Goal: Transaction & Acquisition: Purchase product/service

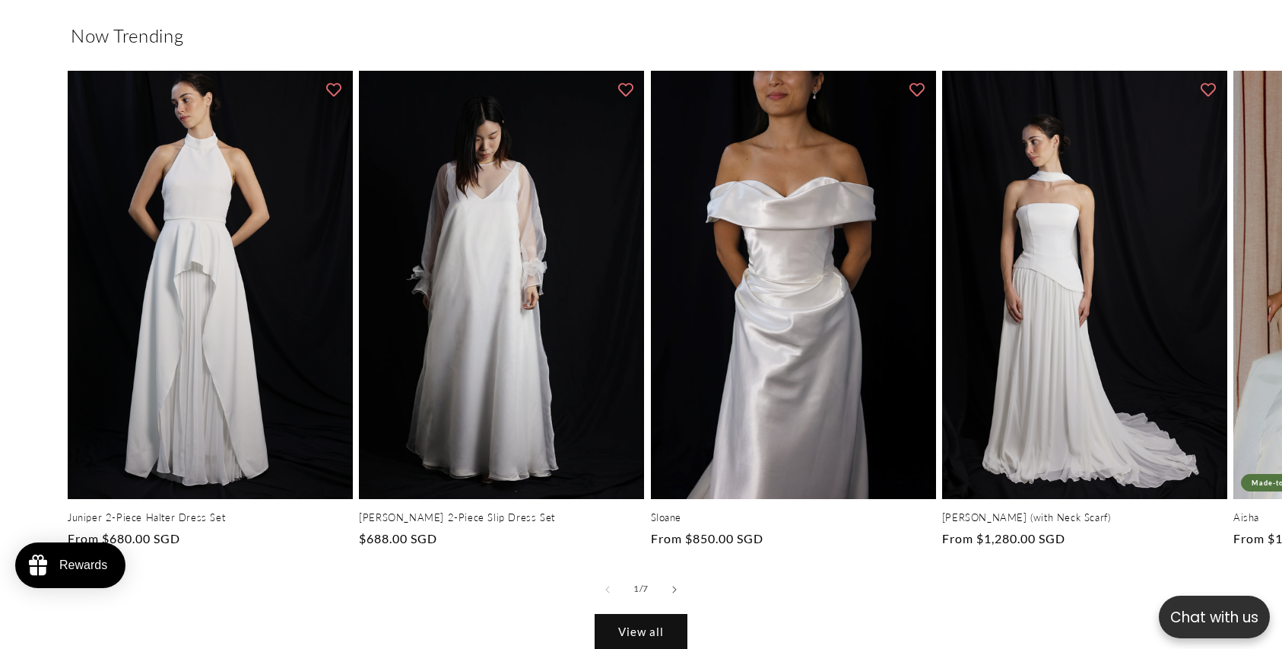
scroll to position [848, 0]
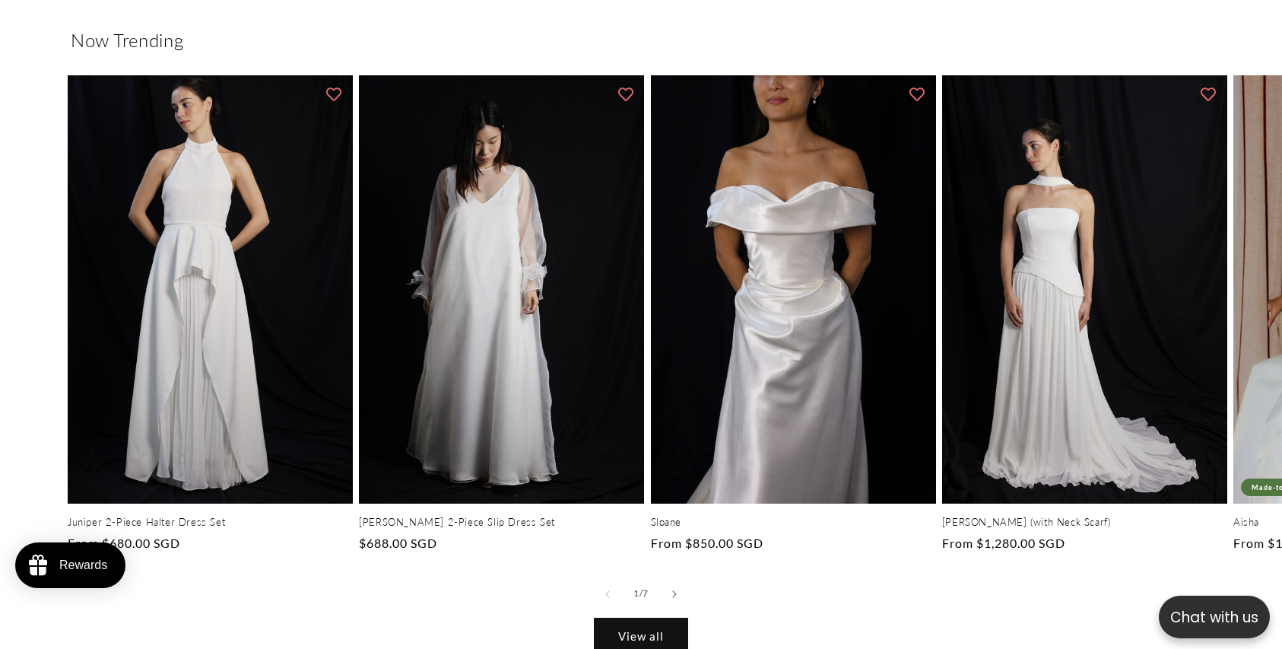
click at [661, 628] on link "View all" at bounding box center [641, 636] width 93 height 36
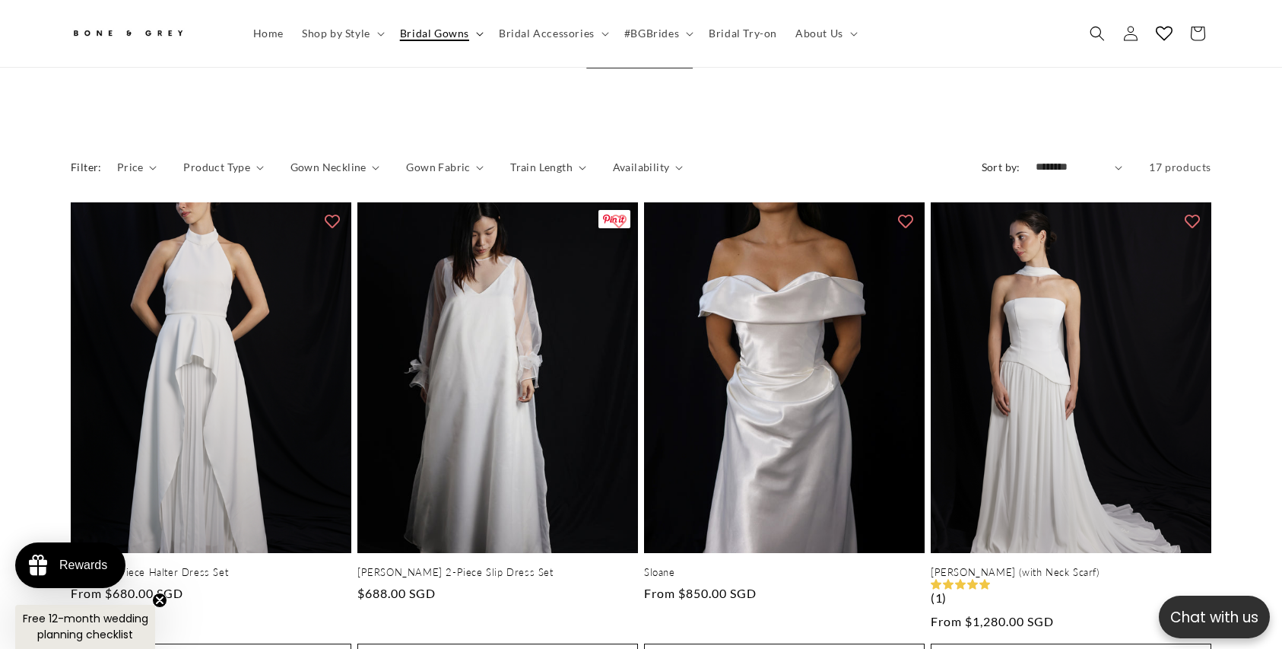
scroll to position [570, 0]
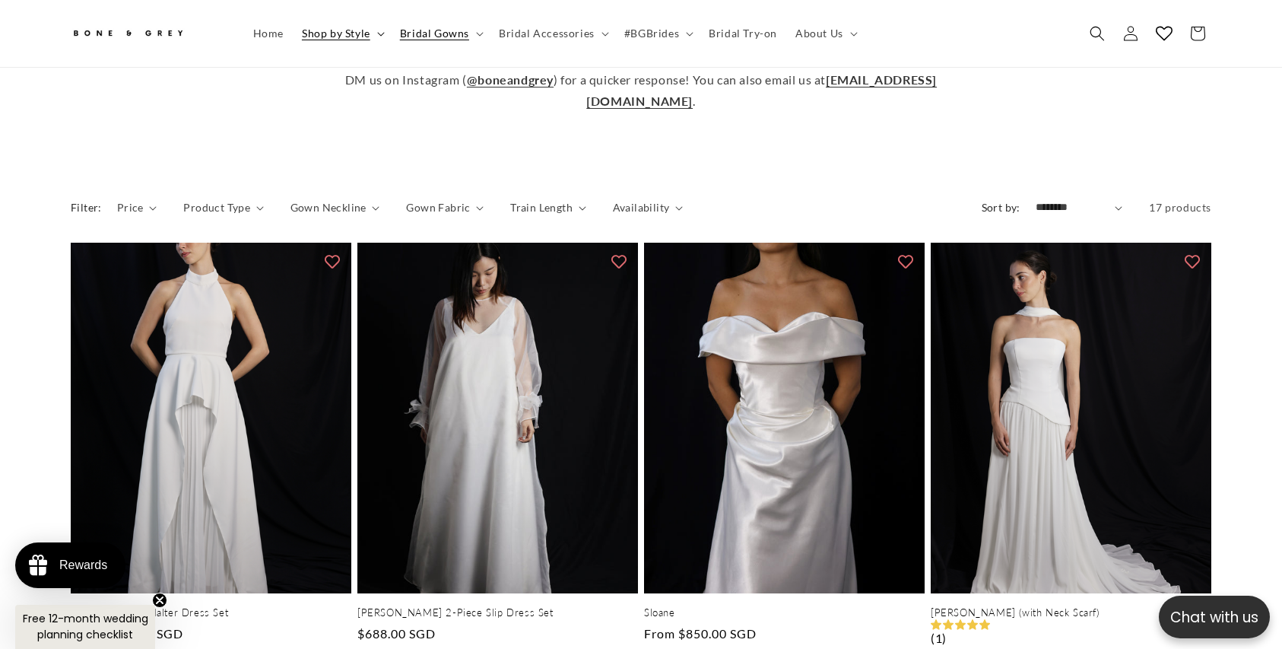
click at [378, 33] on icon at bounding box center [381, 34] width 8 height 5
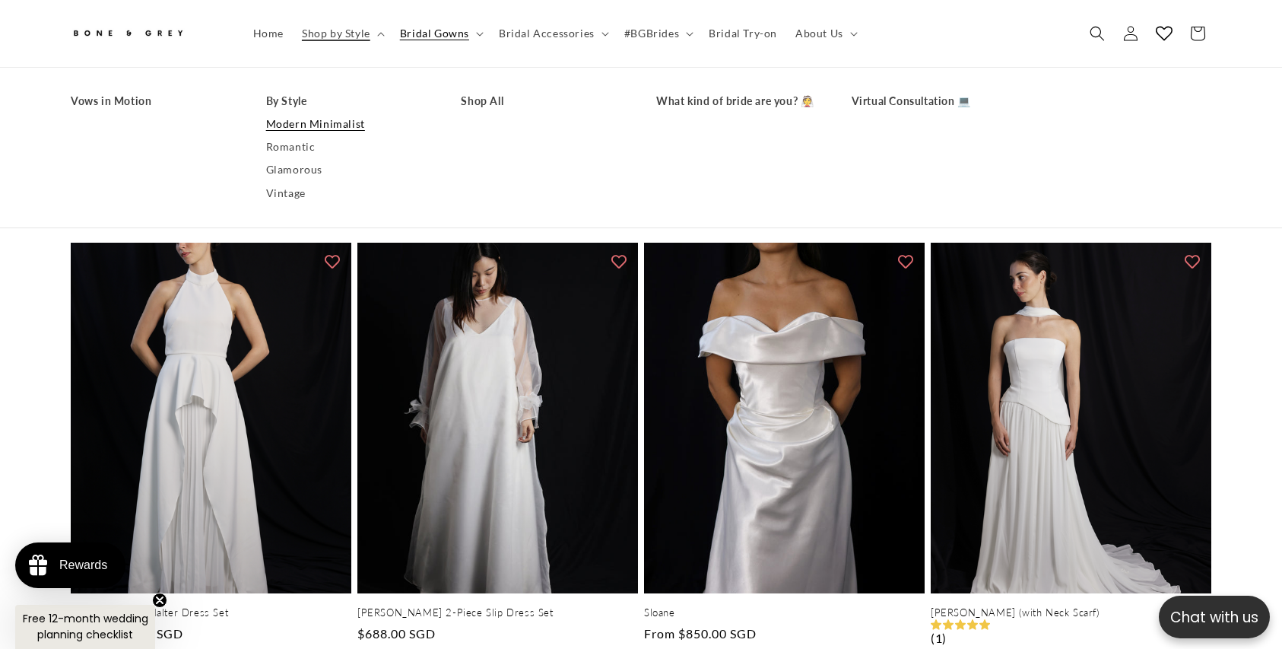
click at [346, 116] on link "Modern Minimalist" at bounding box center [348, 124] width 165 height 23
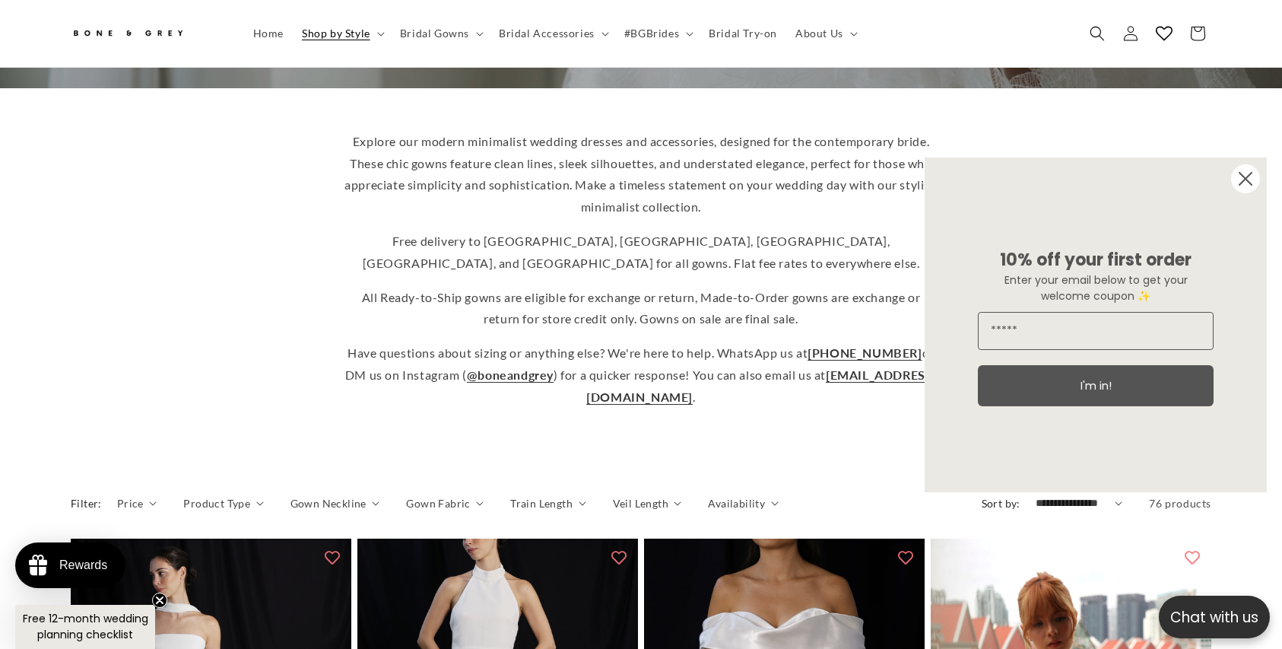
scroll to position [339, 0]
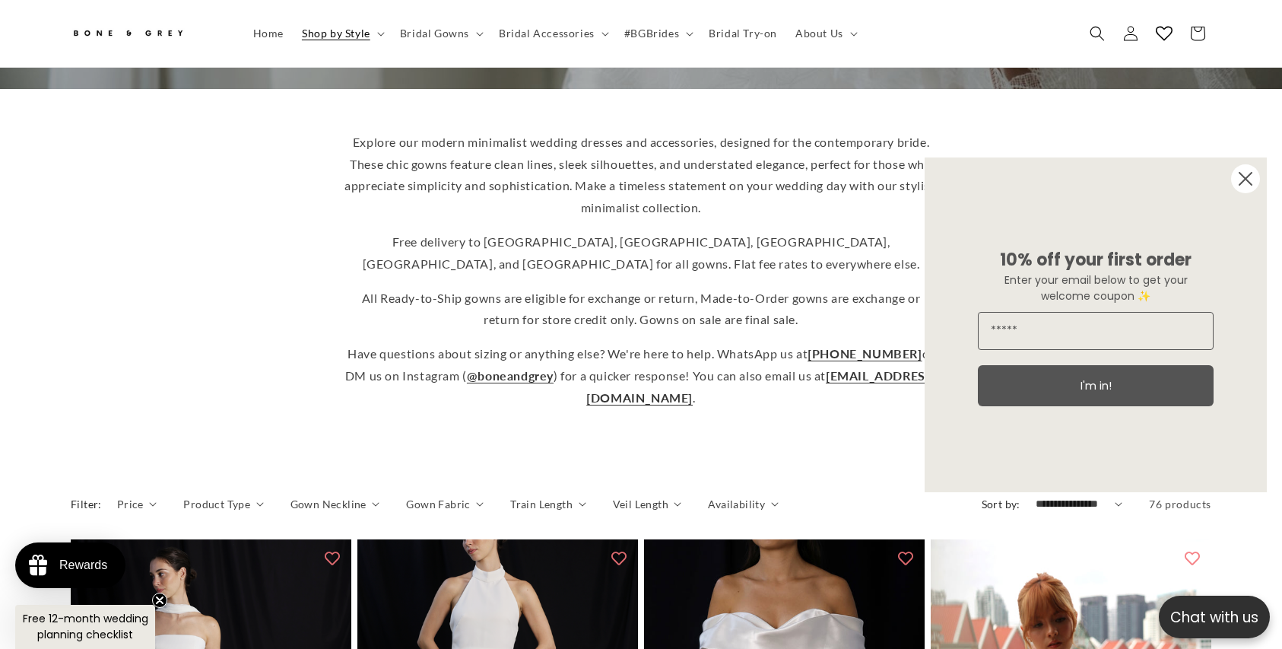
click at [1249, 164] on circle "Close dialog" at bounding box center [1245, 178] width 29 height 29
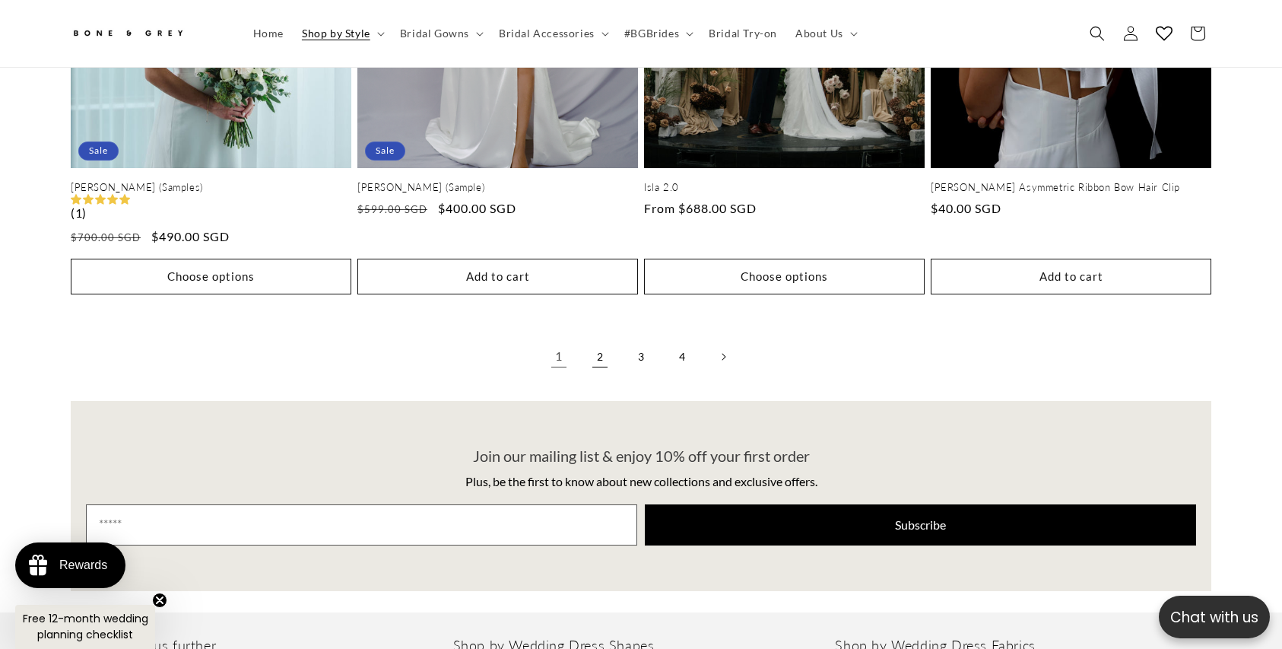
scroll to position [0, 418]
click at [371, 35] on summary "Shop by Style" at bounding box center [342, 33] width 98 height 32
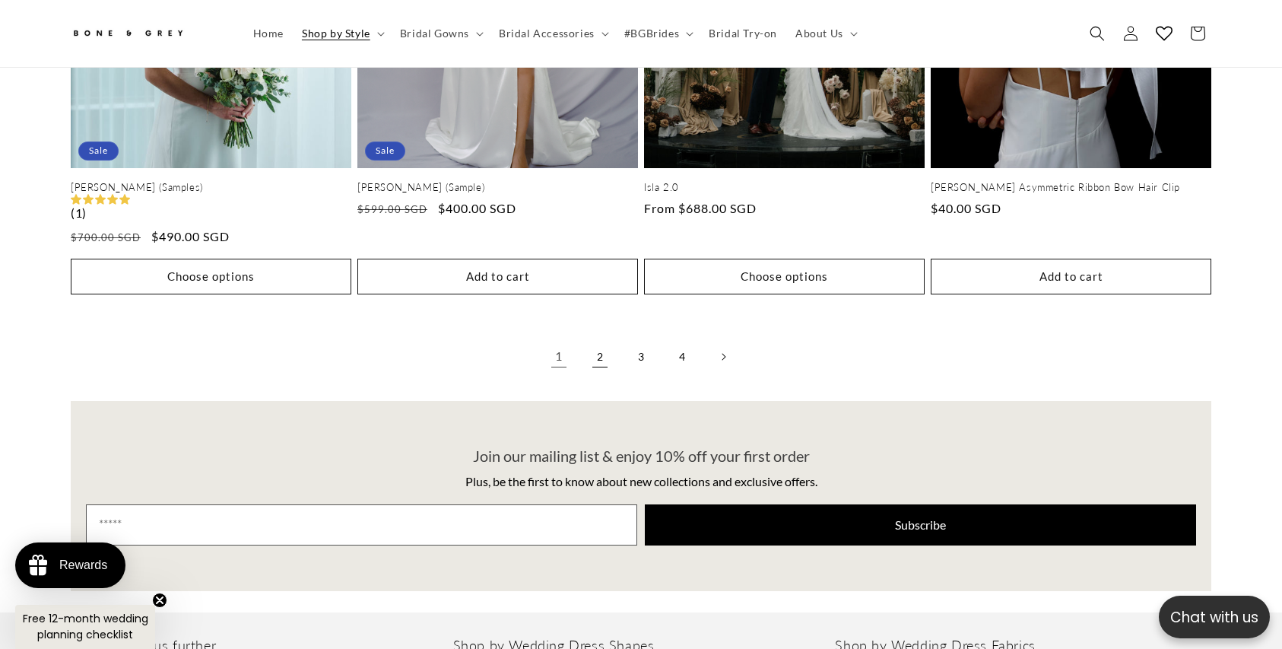
click at [602, 346] on link "2" at bounding box center [599, 356] width 33 height 33
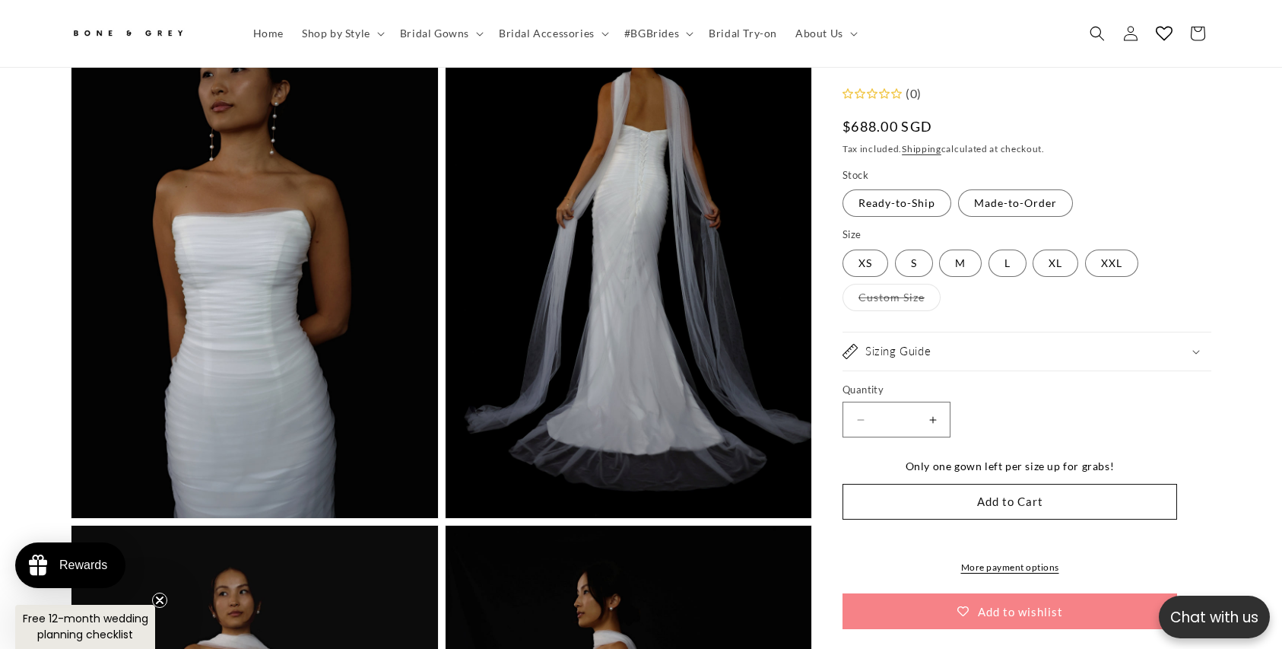
scroll to position [3332, 0]
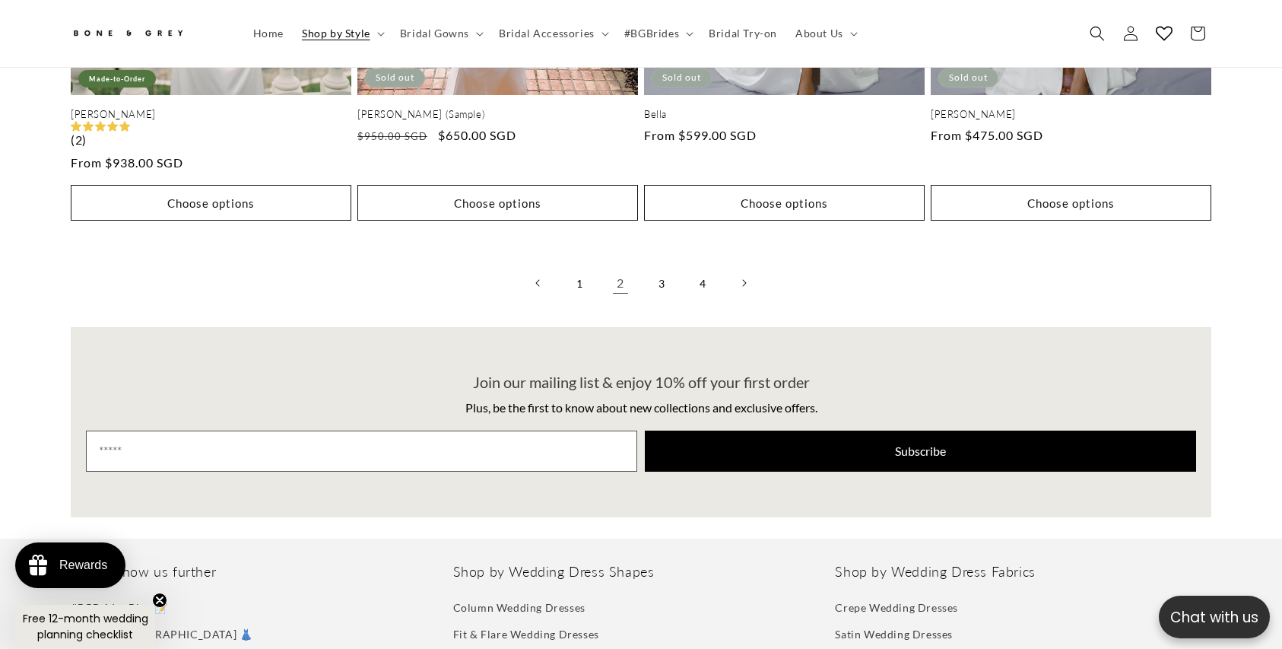
scroll to position [3718, 0]
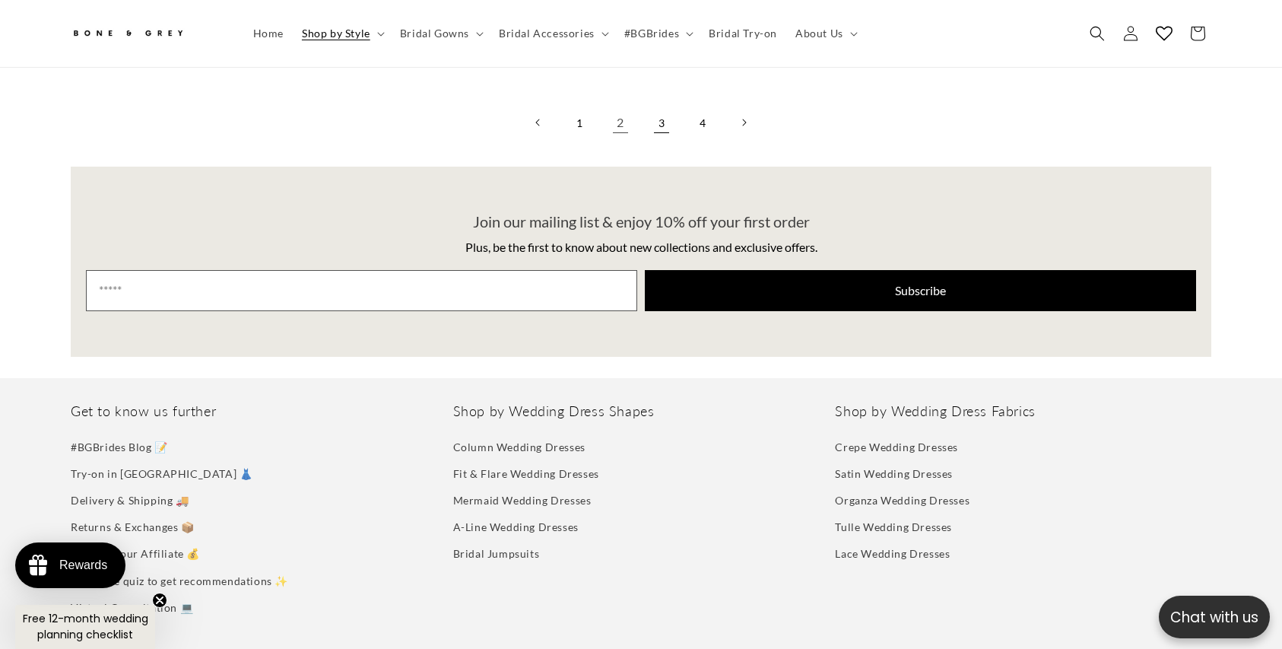
click at [659, 116] on link "3" at bounding box center [661, 122] width 33 height 33
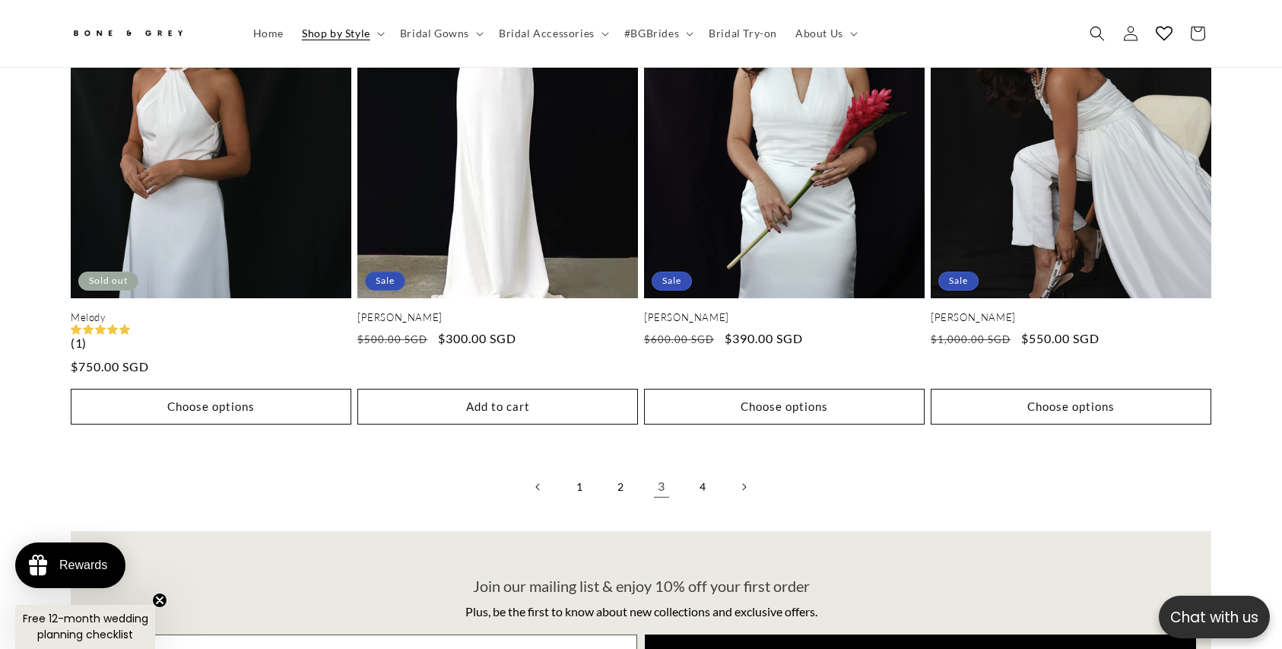
scroll to position [3385, 0]
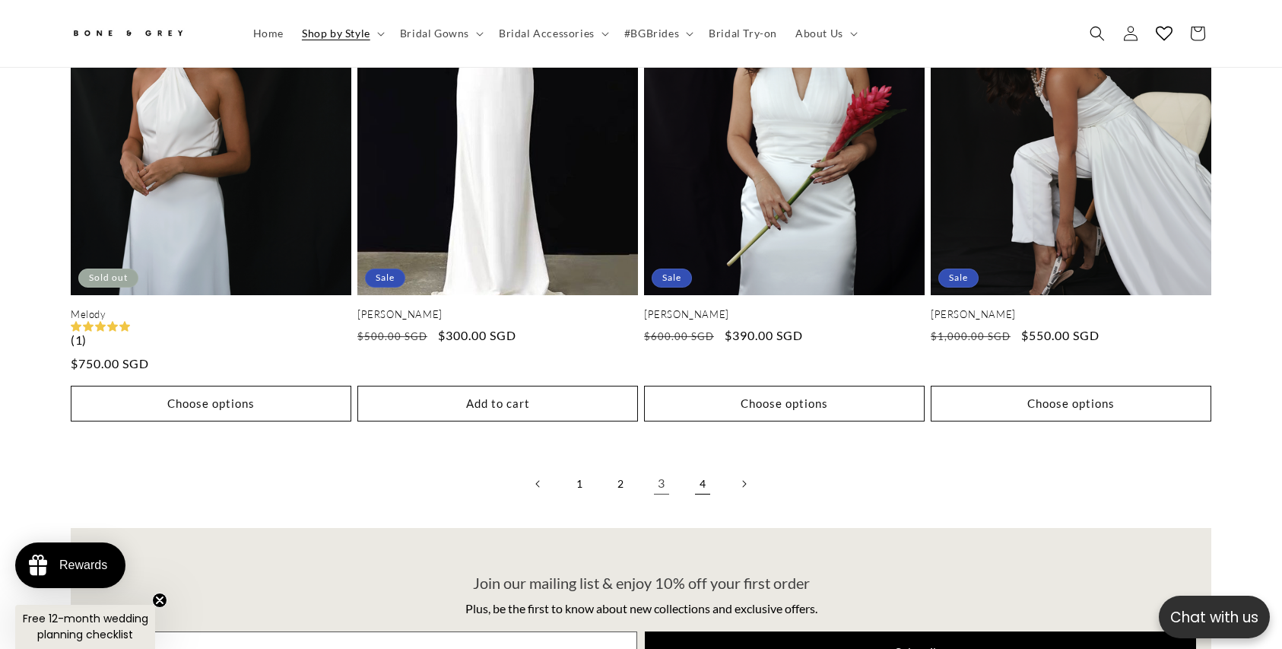
click at [692, 476] on link "4" at bounding box center [702, 483] width 33 height 33
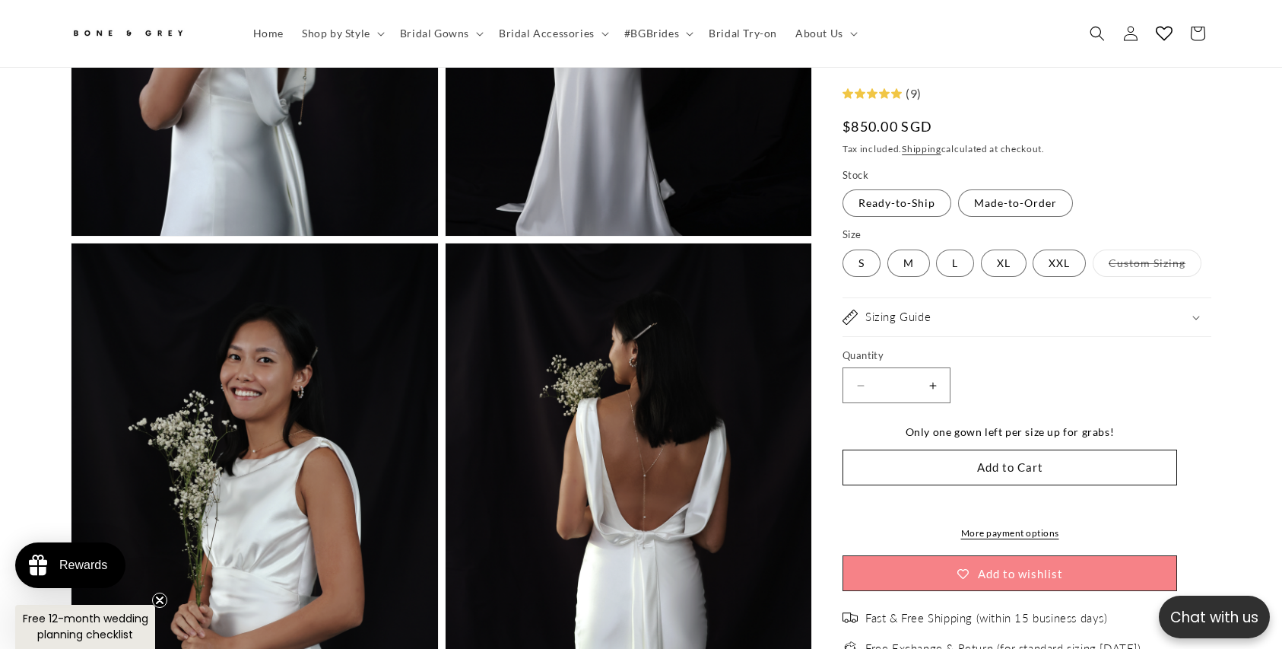
scroll to position [2792, 0]
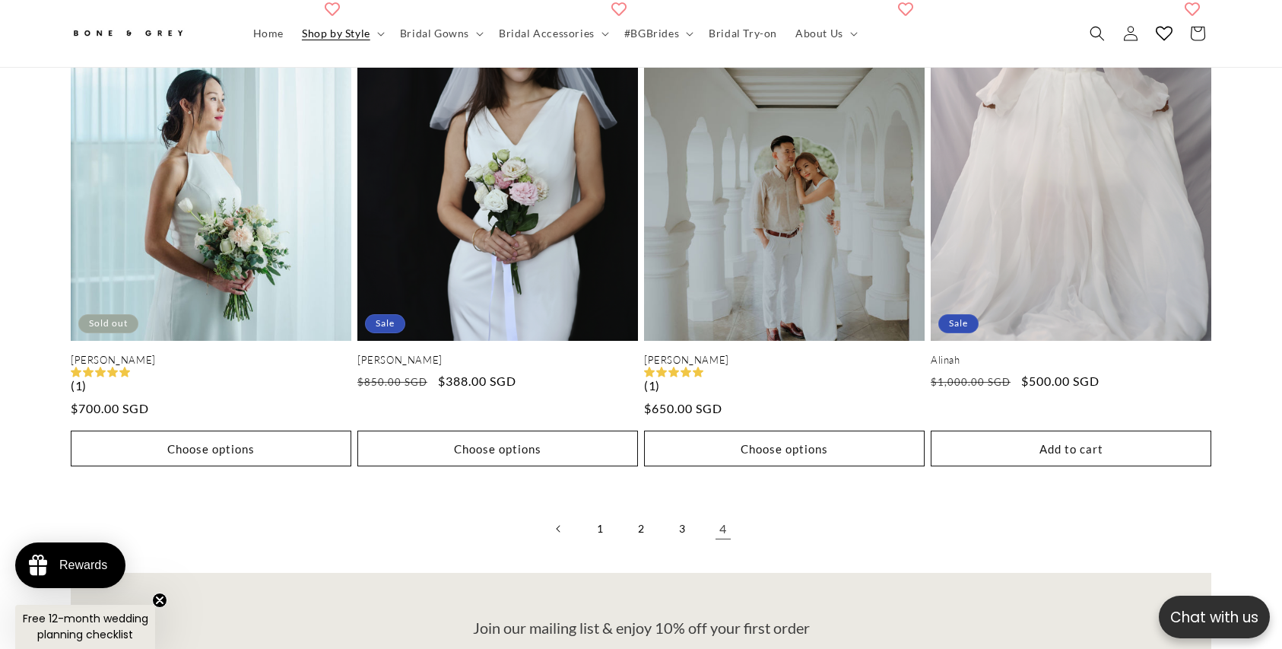
scroll to position [621, 0]
